Goal: Navigation & Orientation: Find specific page/section

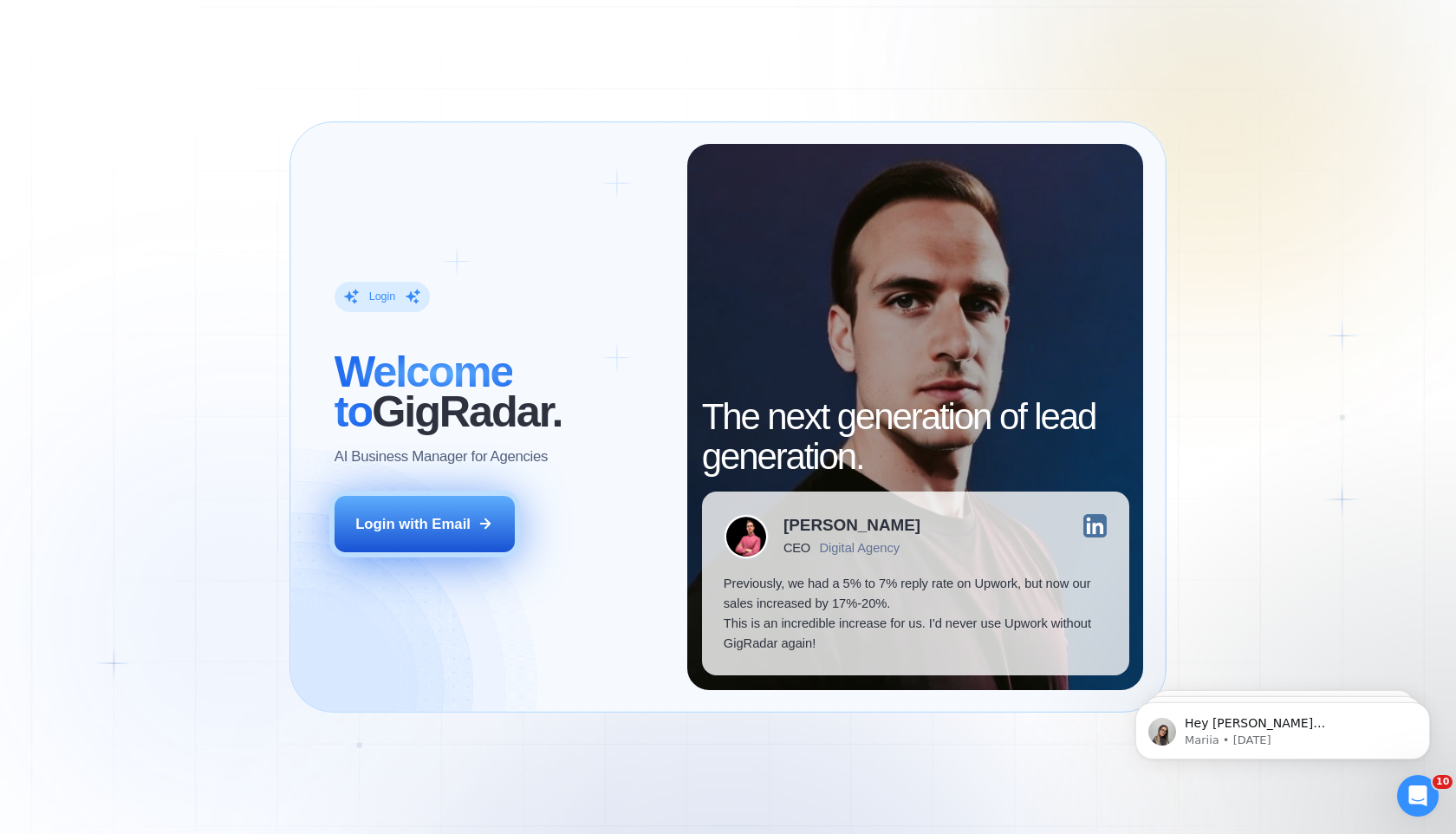
click at [459, 501] on button "Login with Email" at bounding box center [424, 524] width 180 height 56
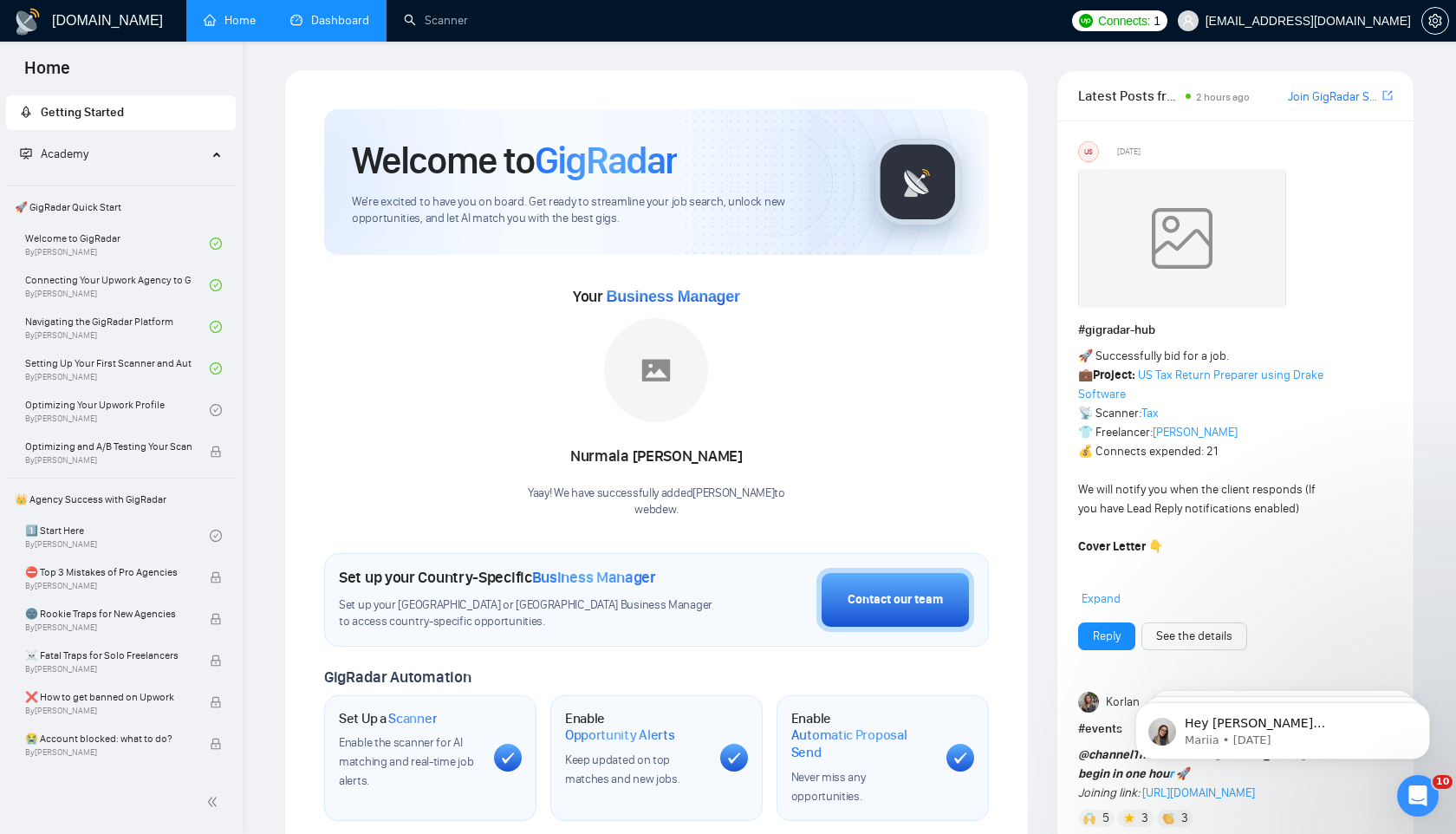
click at [350, 23] on link "Dashboard" at bounding box center [329, 20] width 79 height 15
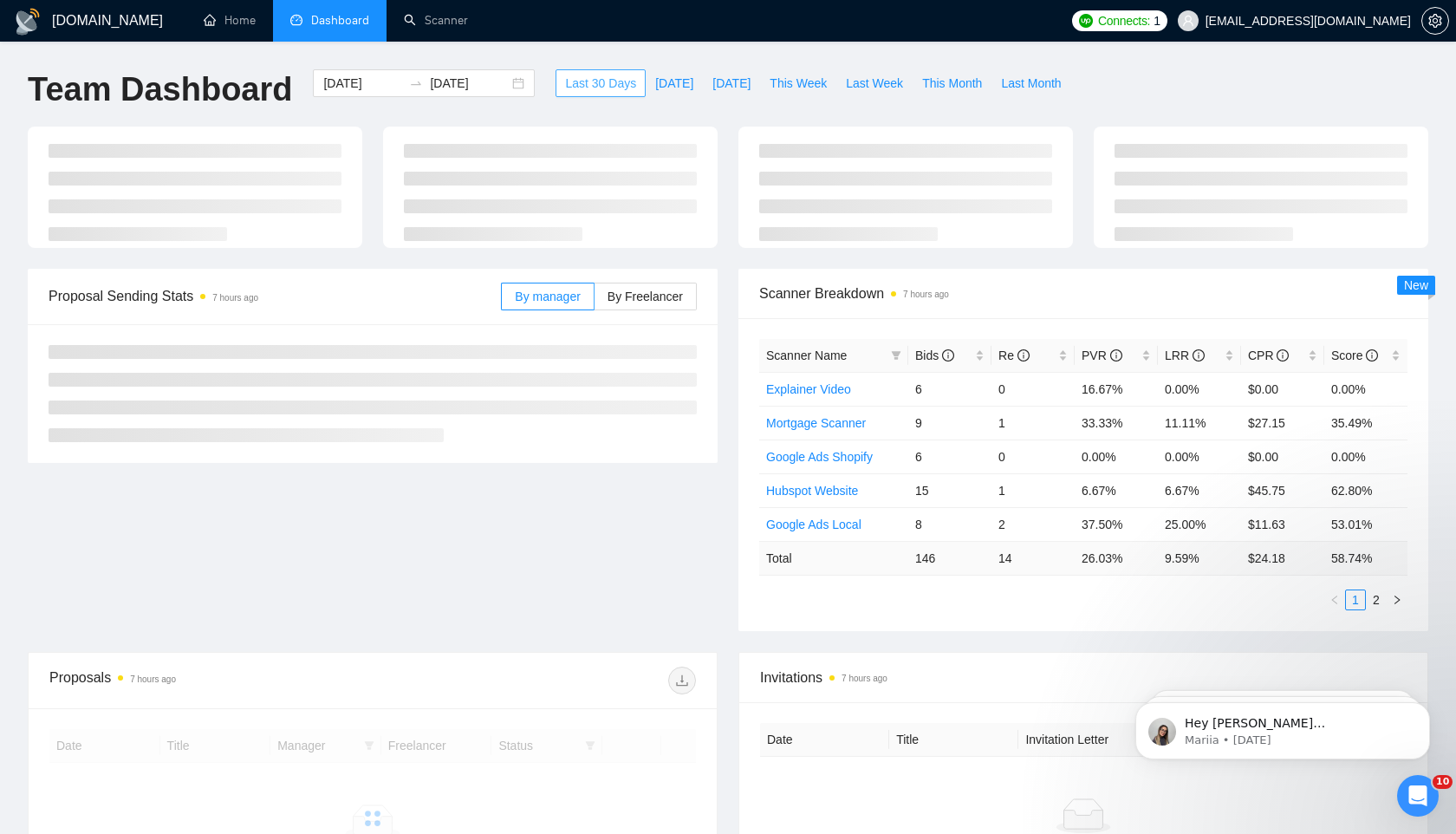
click at [632, 83] on button "Last 30 Days" at bounding box center [600, 83] width 90 height 28
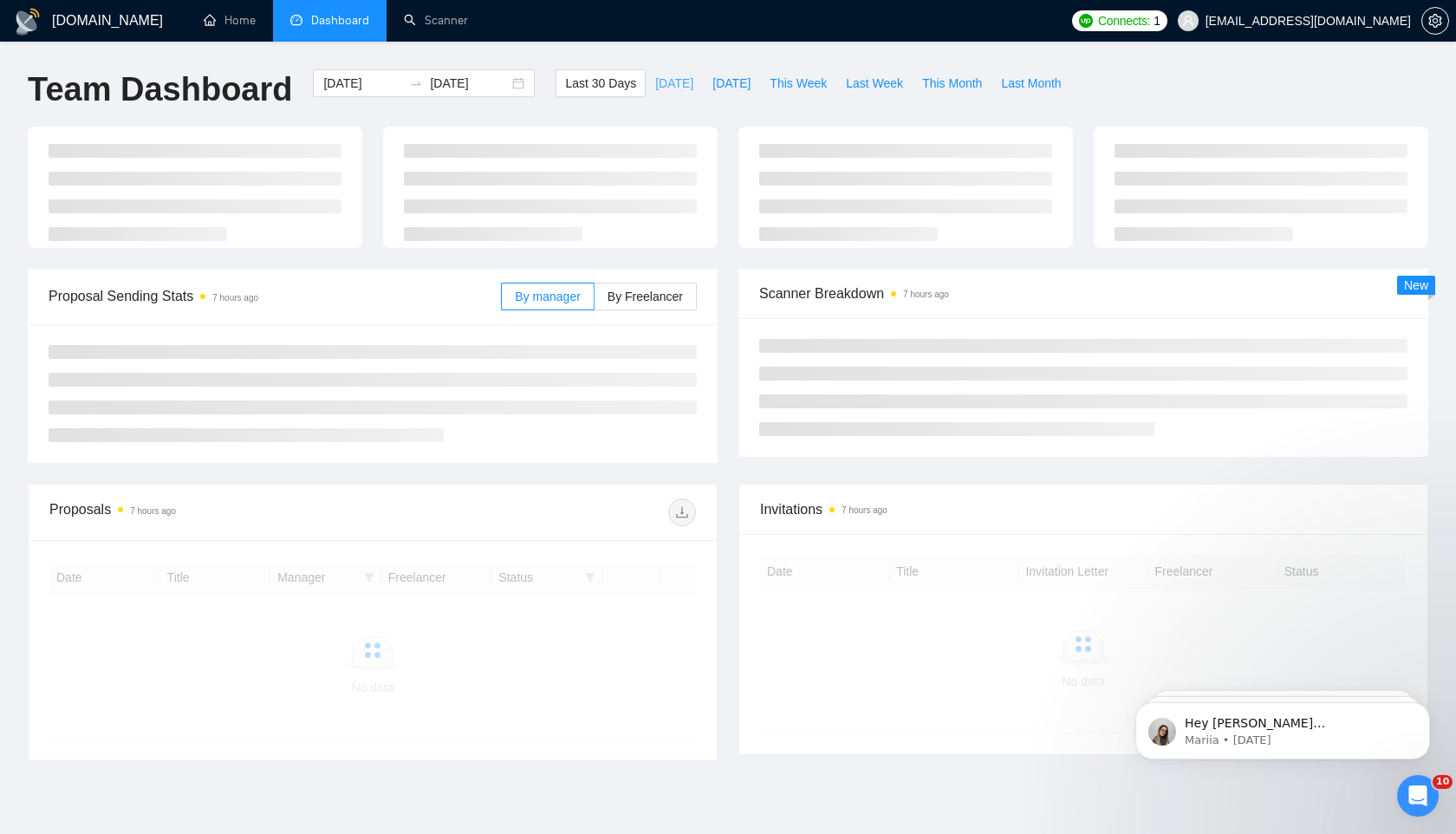
click at [672, 85] on span "[DATE]" at bounding box center [674, 83] width 38 height 19
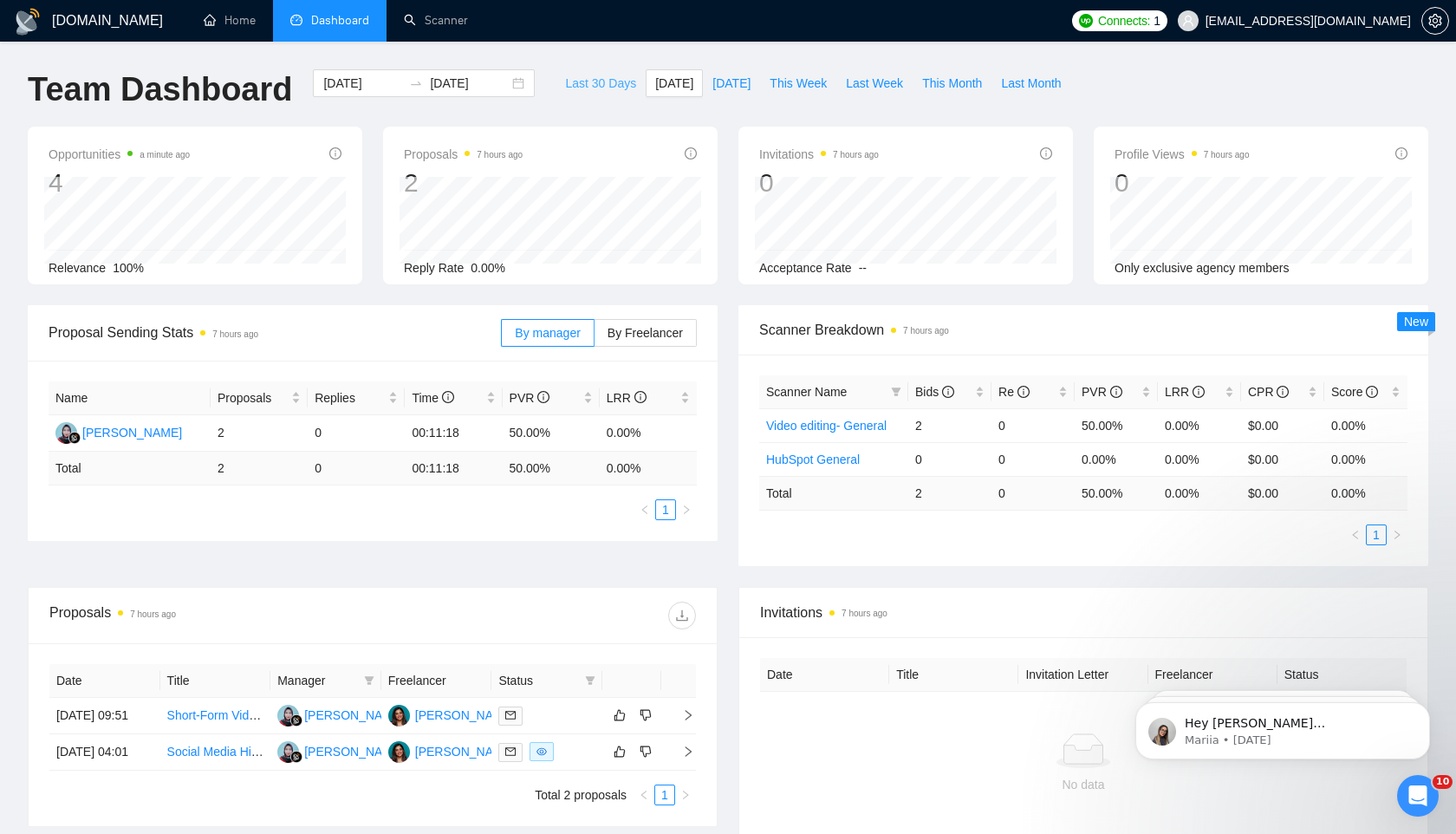
click at [585, 93] on button "Last 30 Days" at bounding box center [600, 83] width 90 height 28
type input "2025-08-09"
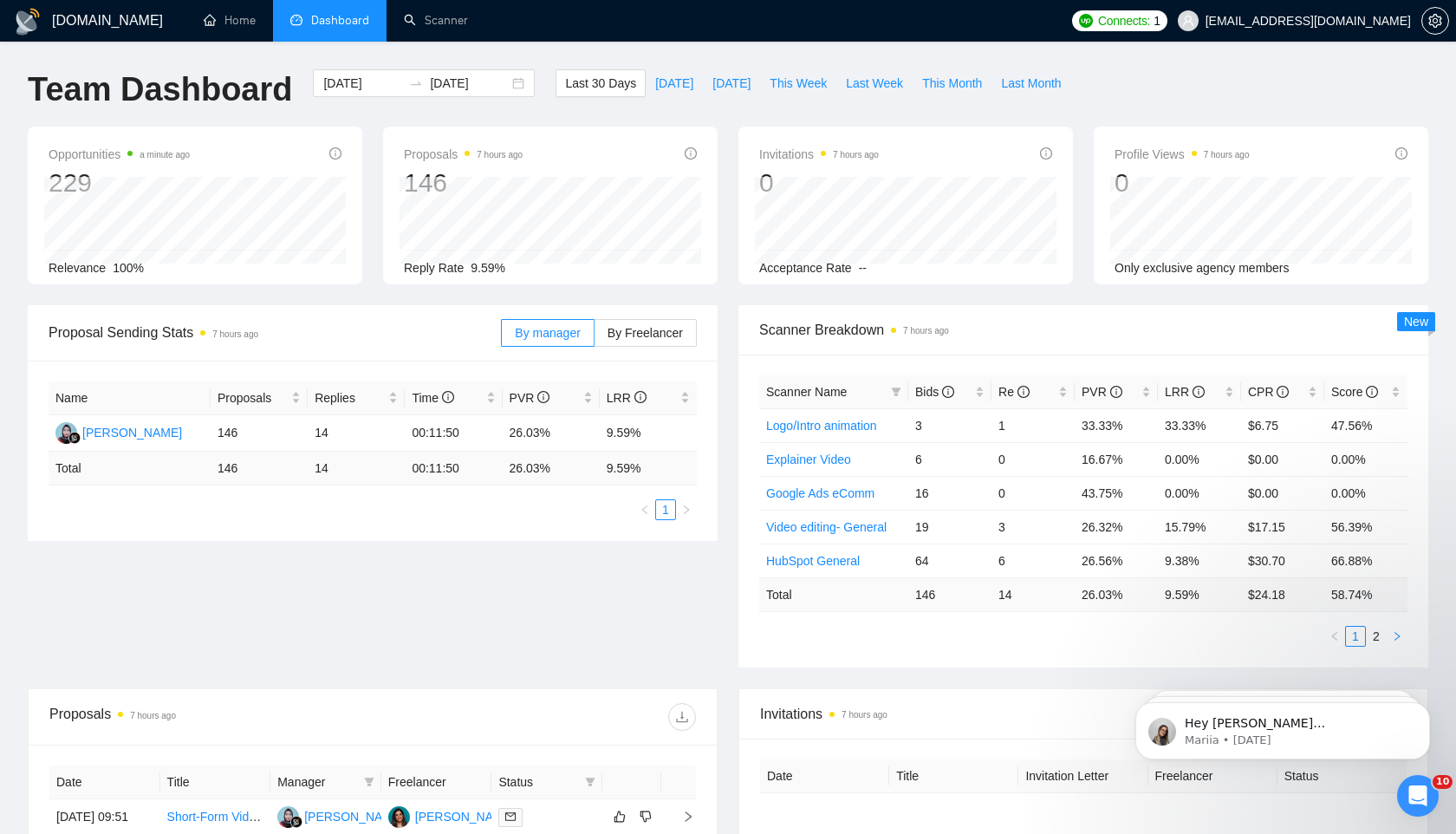
click at [1390, 628] on button "button" at bounding box center [1397, 636] width 21 height 21
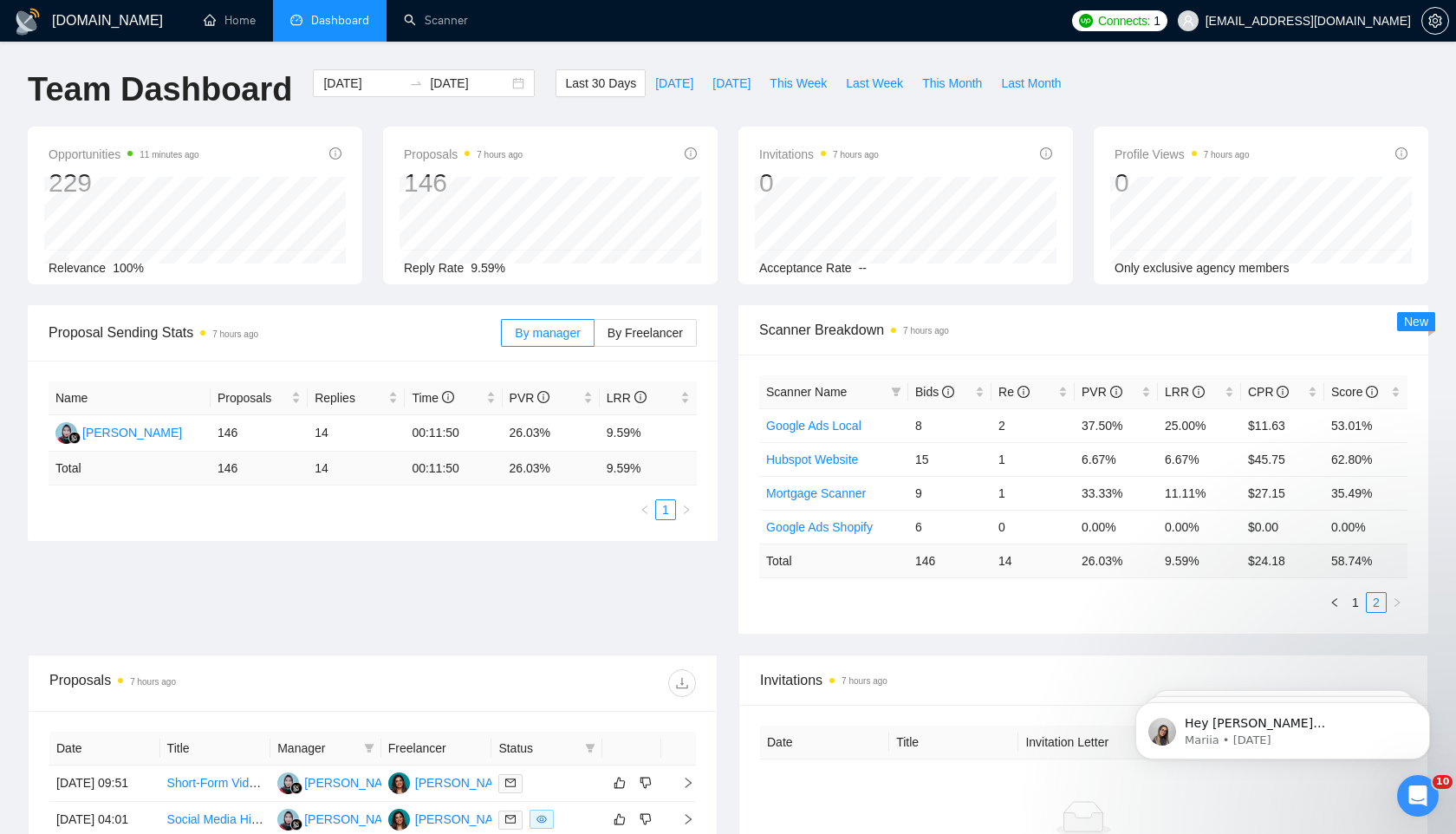
click at [824, 115] on div "Last 30 Days Today Yesterday This Week Last Week This Month Last Month" at bounding box center [812, 98] width 535 height 57
